Goal: Find specific page/section: Find specific page/section

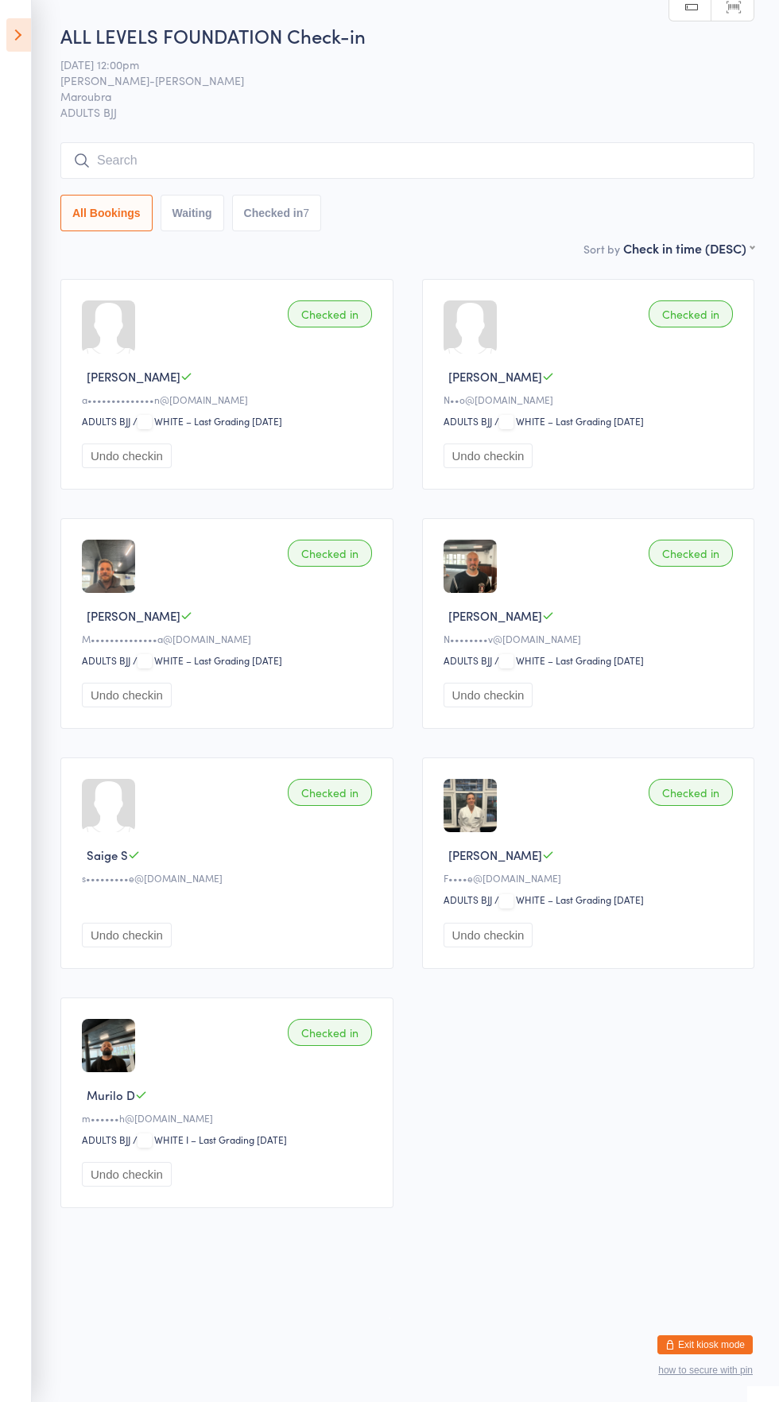
click at [708, 1344] on button "Exit kiosk mode" at bounding box center [704, 1344] width 95 height 19
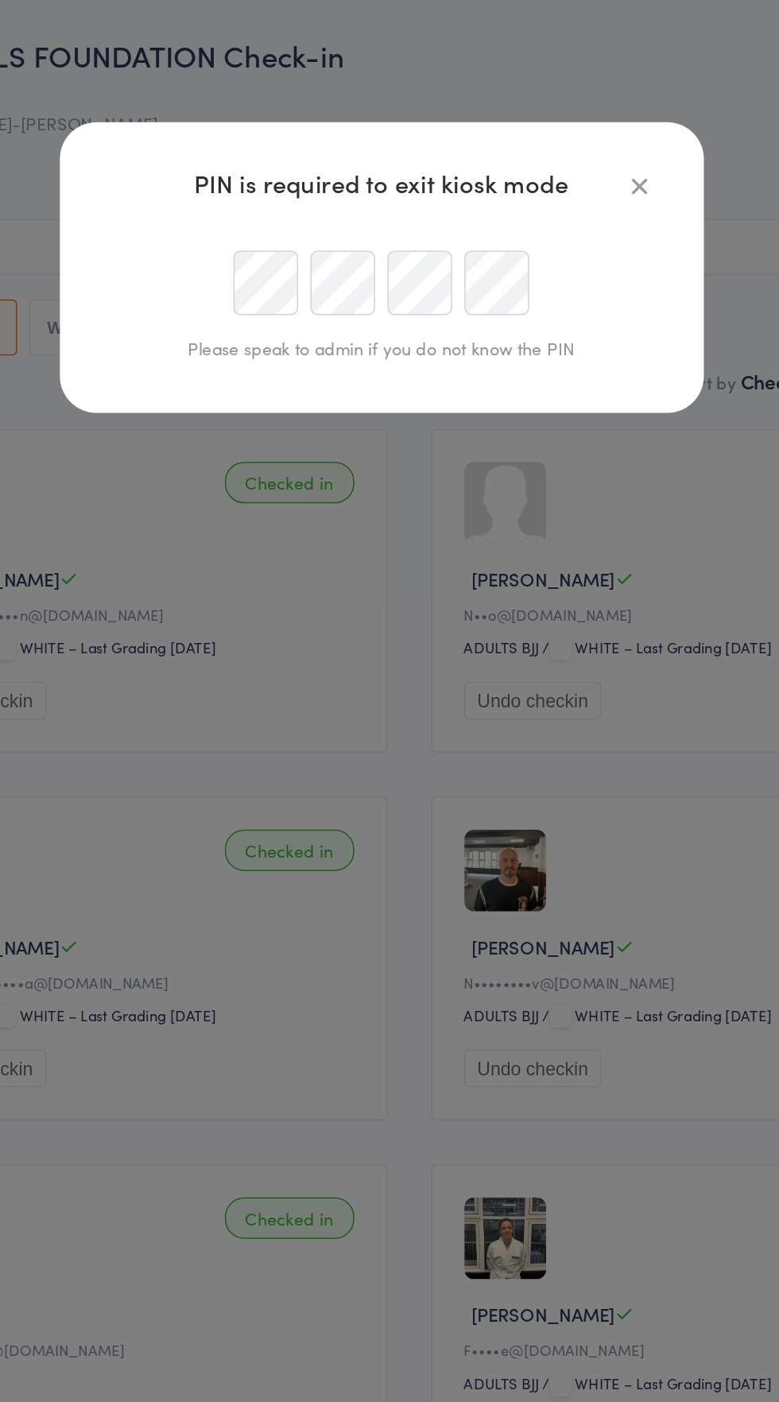
type input "[EMAIL_ADDRESS][DOMAIN_NAME]"
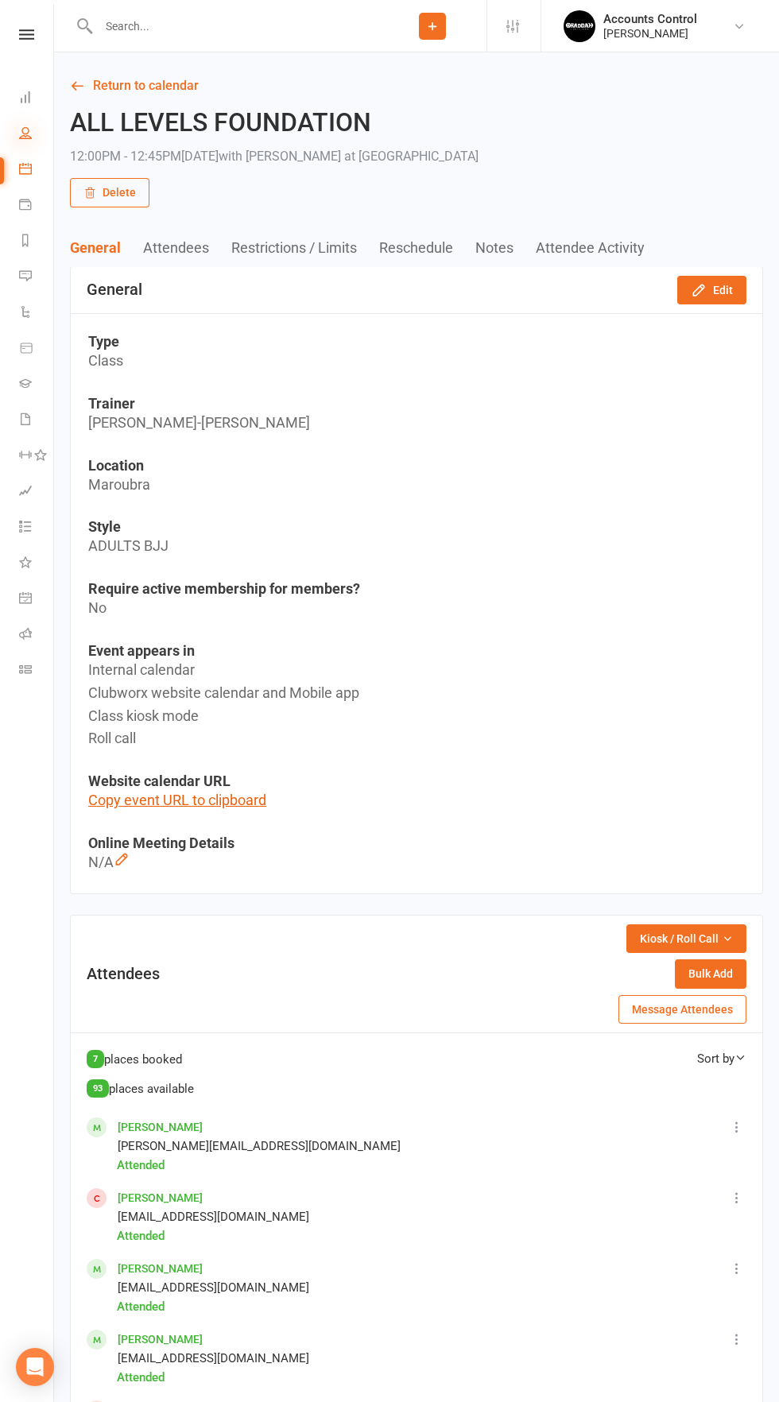
click at [25, 133] on icon at bounding box center [25, 132] width 13 height 13
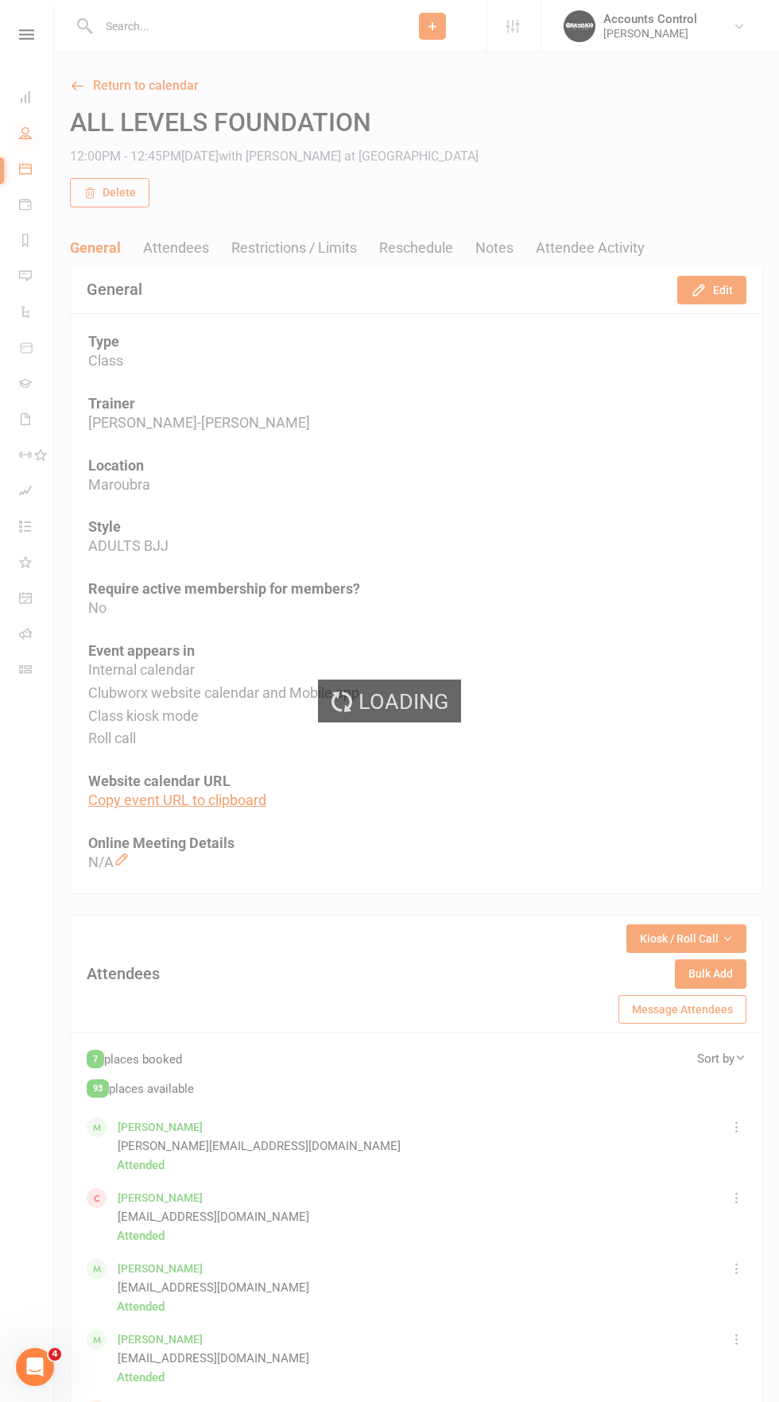
select select "50"
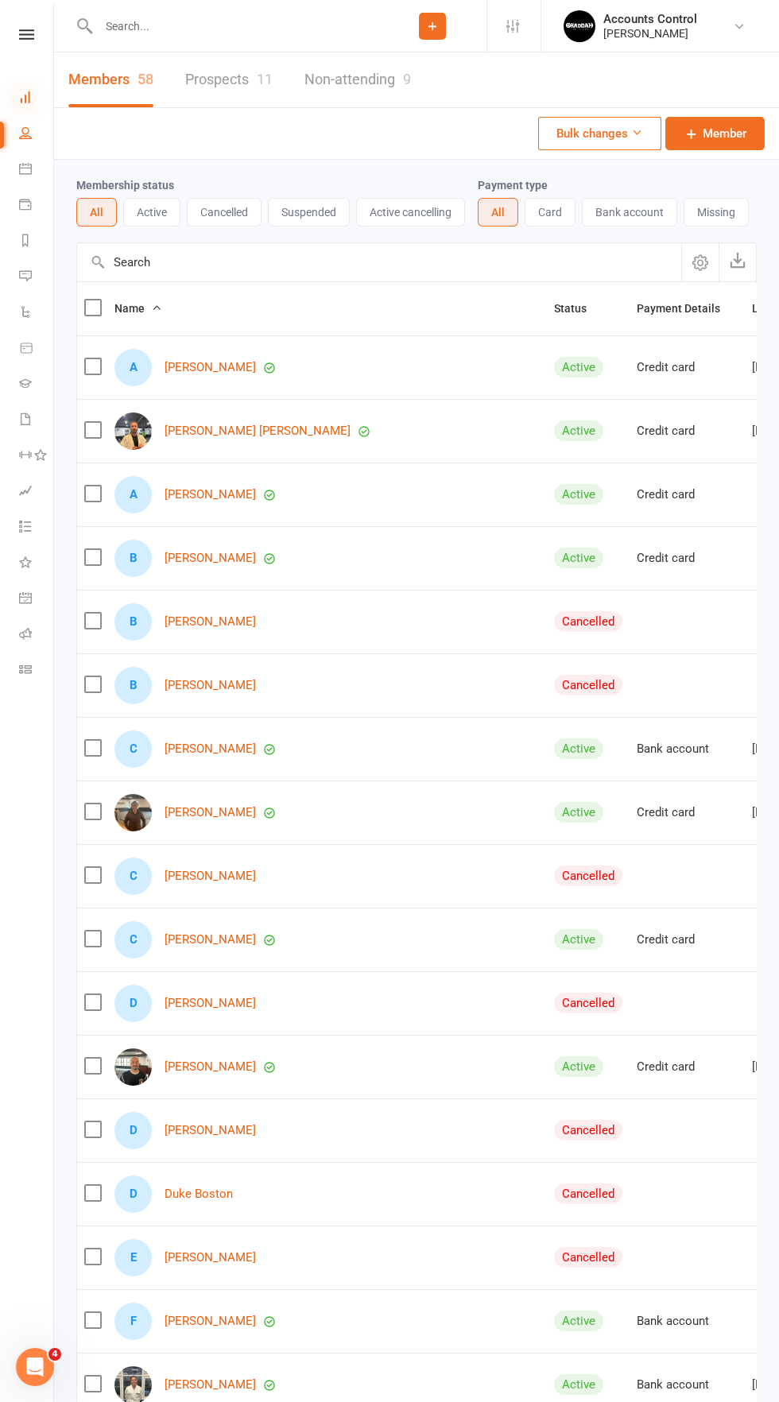
click at [31, 93] on icon at bounding box center [25, 97] width 13 height 13
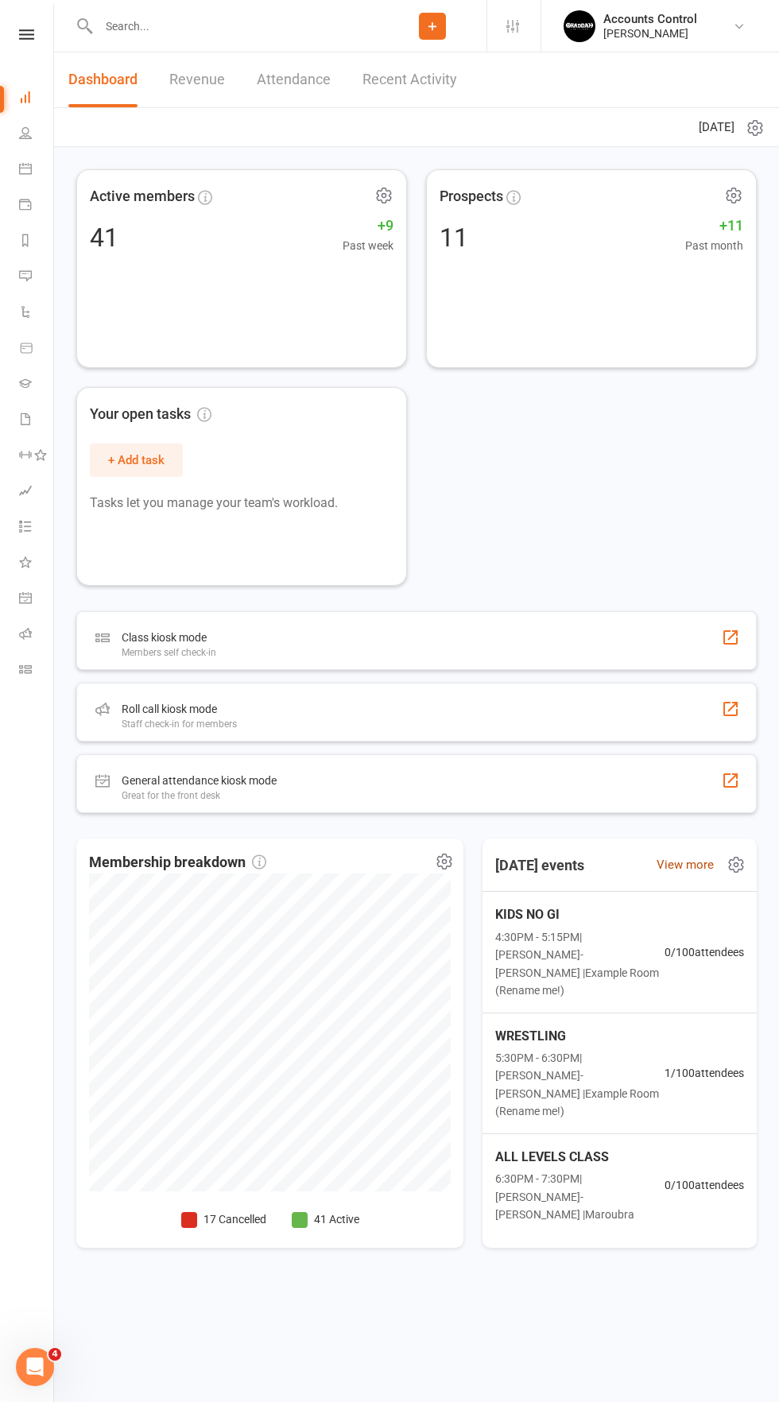
click at [685, 874] on link "View more" at bounding box center [684, 864] width 57 height 19
click at [25, 133] on icon at bounding box center [25, 132] width 13 height 13
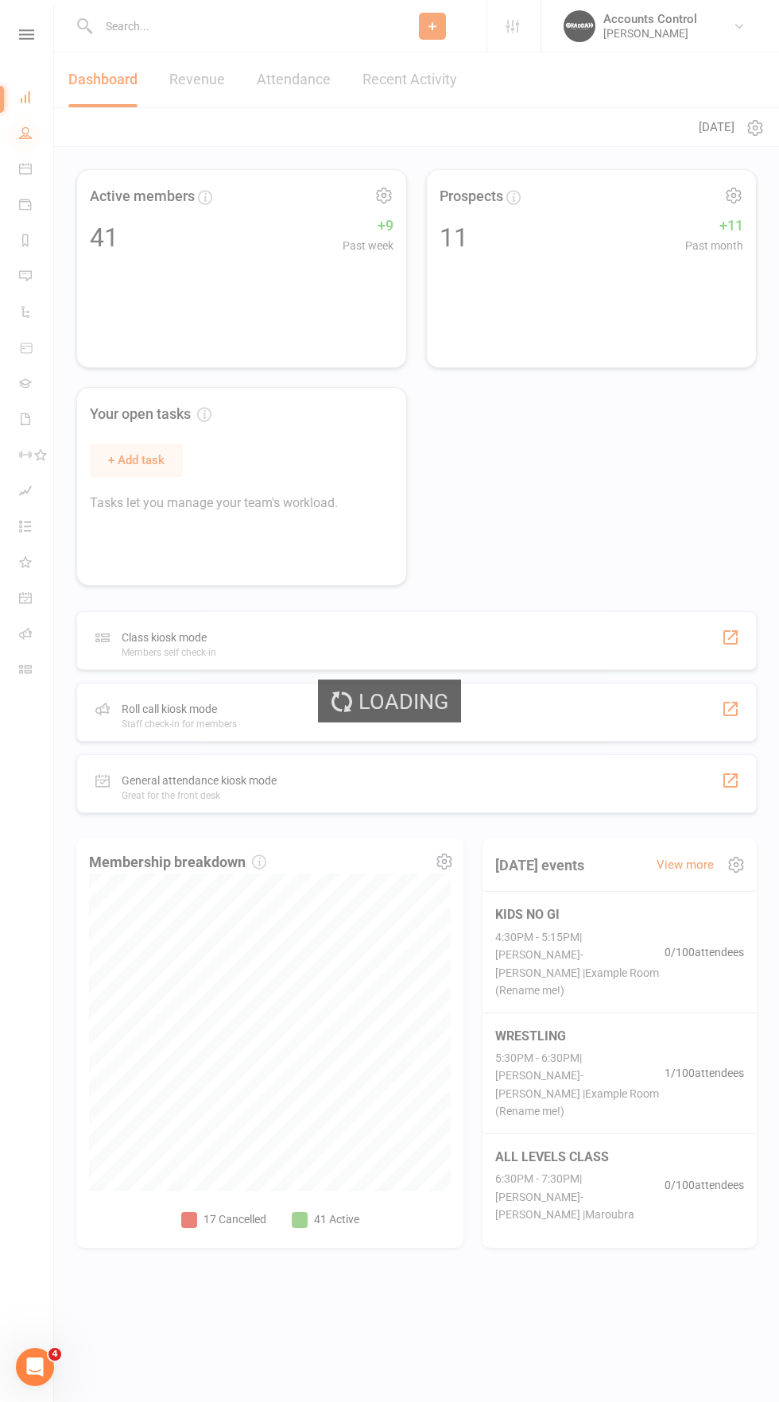
select select "50"
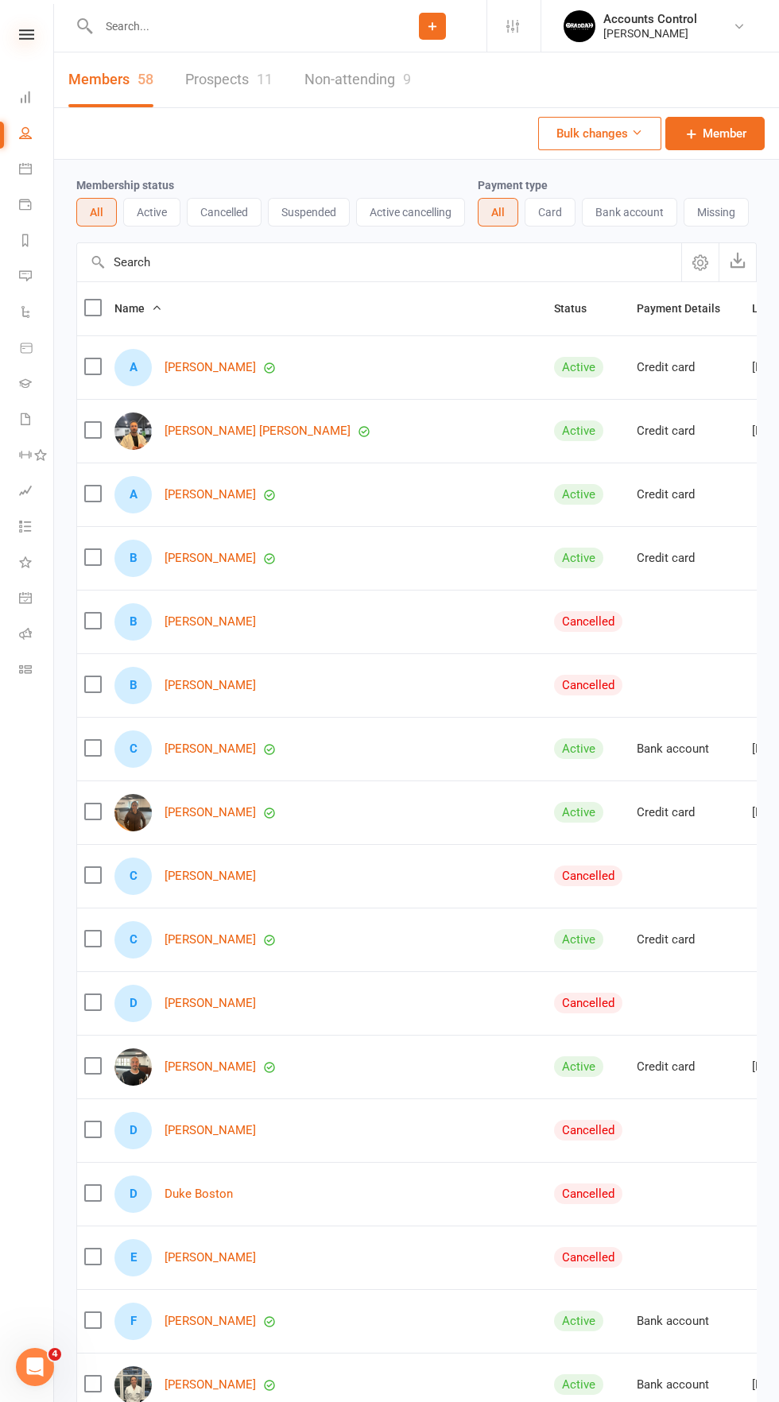
click at [28, 34] on icon at bounding box center [26, 34] width 15 height 10
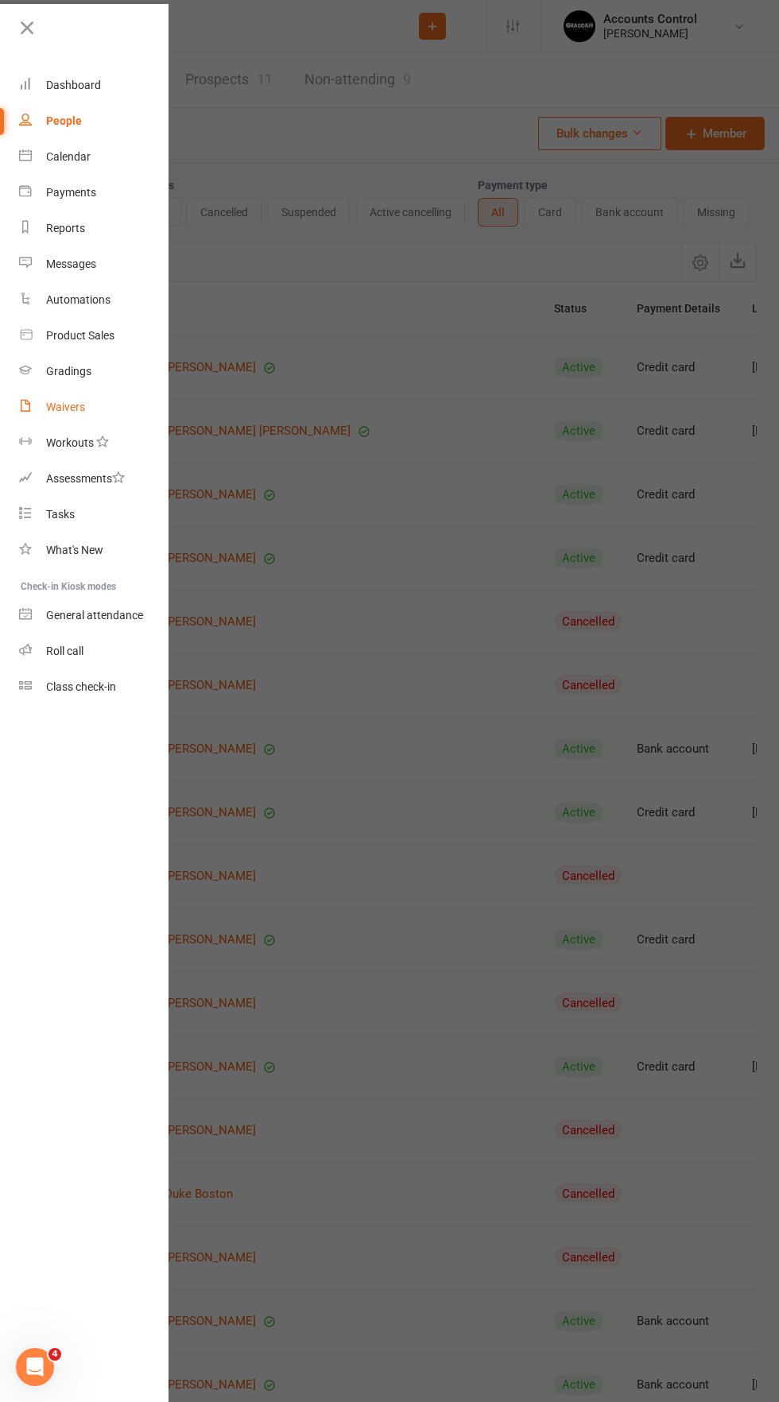
click at [78, 402] on div "Waivers" at bounding box center [65, 406] width 39 height 13
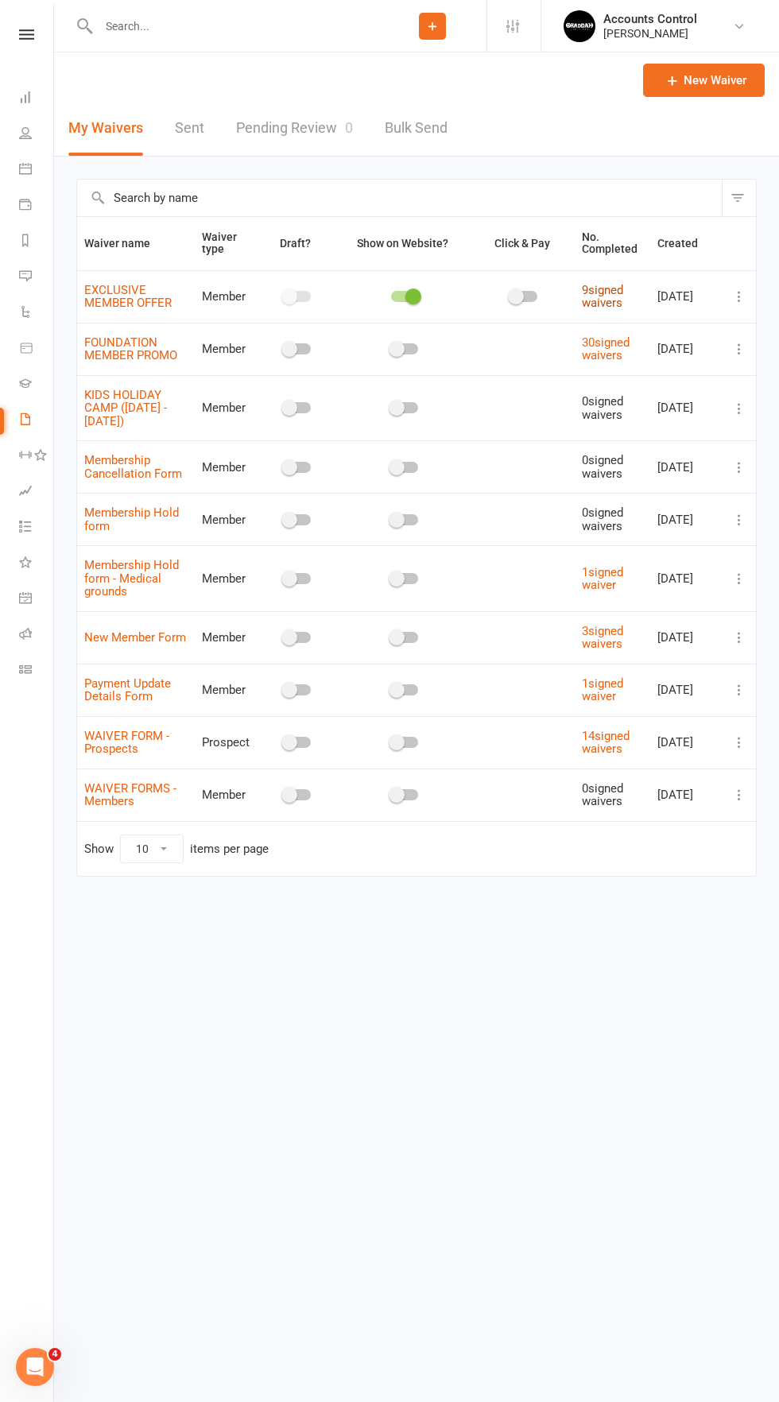
click at [603, 296] on link "9 signed waivers" at bounding box center [602, 297] width 41 height 28
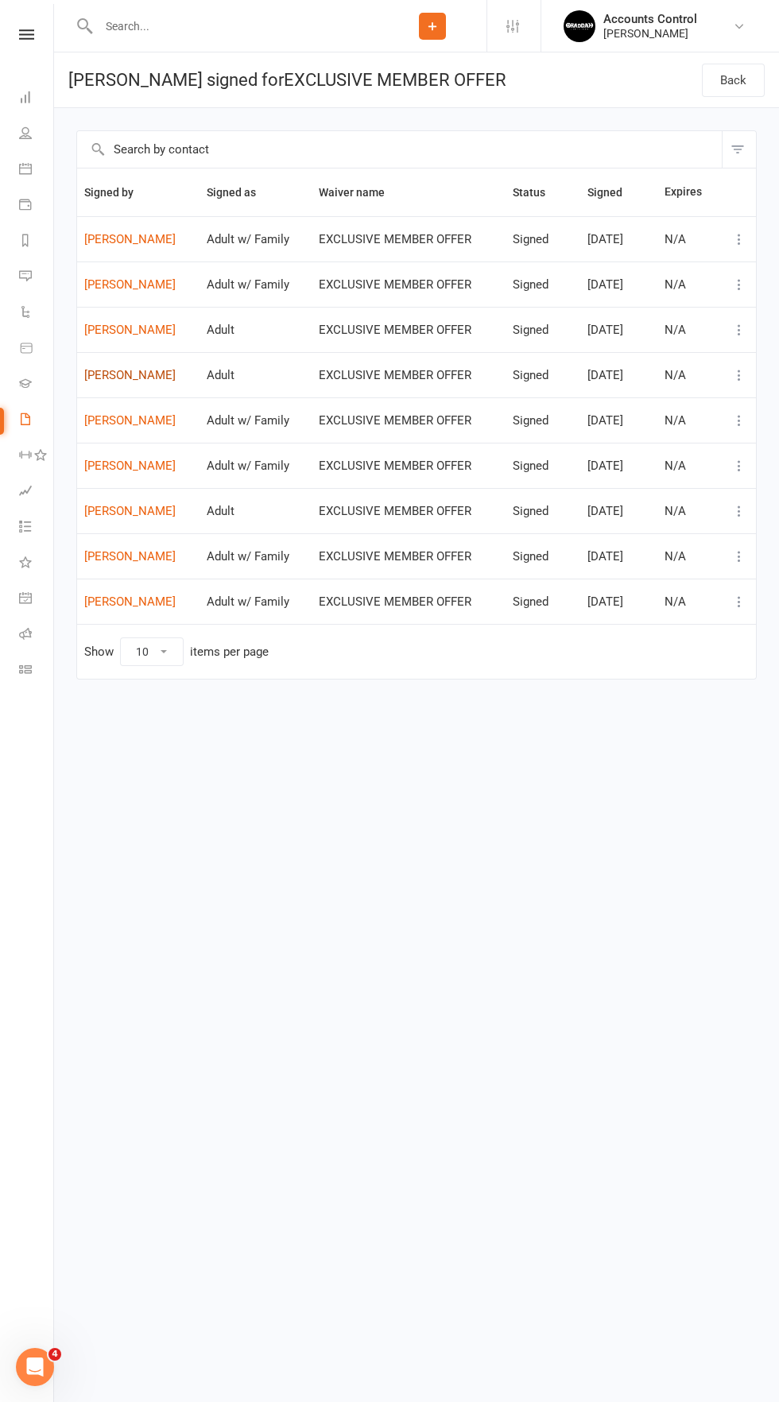
click at [104, 375] on link "[PERSON_NAME]" at bounding box center [138, 376] width 108 height 14
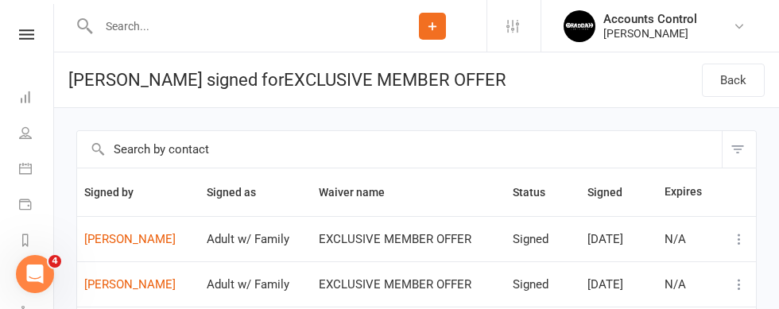
click at [480, 253] on td "EXCLUSIVE MEMBER OFFER" at bounding box center [407, 238] width 193 height 45
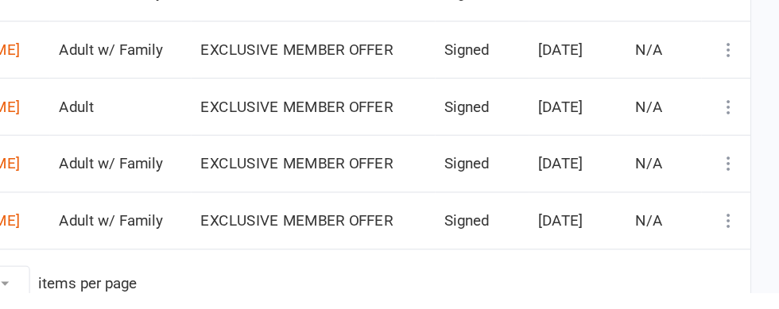
scroll to position [375, 0]
